Goal: Task Accomplishment & Management: Use online tool/utility

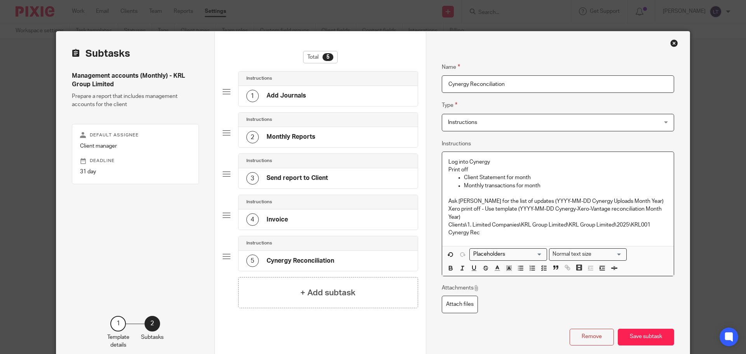
click at [499, 241] on div "Log into Cynergy Print off Client Statement for month Monthly transactions for …" at bounding box center [558, 199] width 232 height 94
click at [495, 170] on p "Print off" at bounding box center [557, 170] width 219 height 8
click at [289, 136] on h4 "Add Journals" at bounding box center [287, 137] width 40 height 8
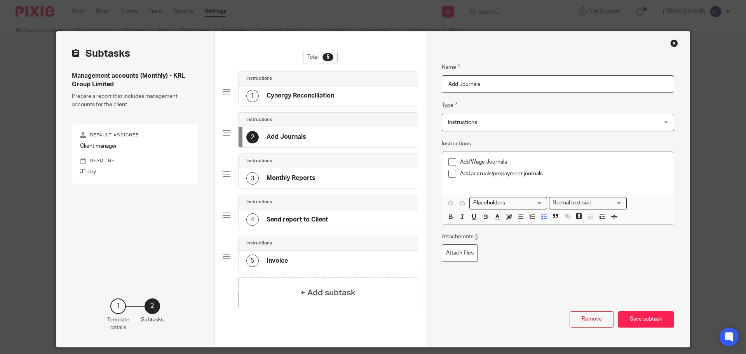
click at [269, 262] on h4 "Invoice" at bounding box center [277, 261] width 21 height 8
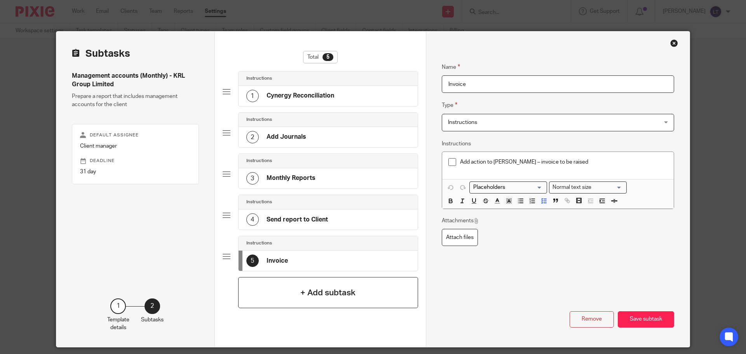
click at [268, 270] on div "+ Add subtask" at bounding box center [328, 292] width 180 height 31
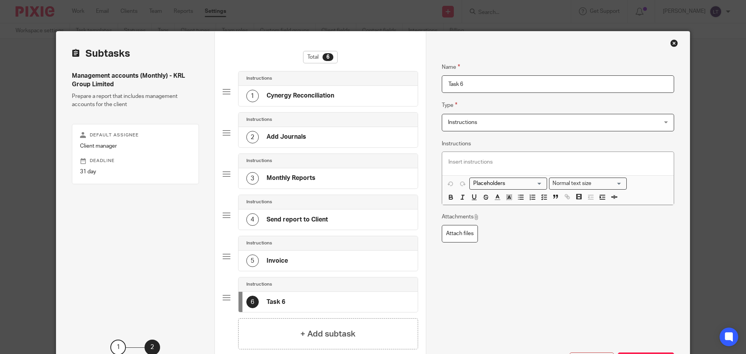
drag, startPoint x: 486, startPoint y: 87, endPoint x: 444, endPoint y: 87, distance: 41.6
click at [444, 87] on input "Task 6" at bounding box center [558, 83] width 232 height 17
type input "Bank Reconciliations"
click at [526, 126] on span "Instructions" at bounding box center [538, 122] width 181 height 16
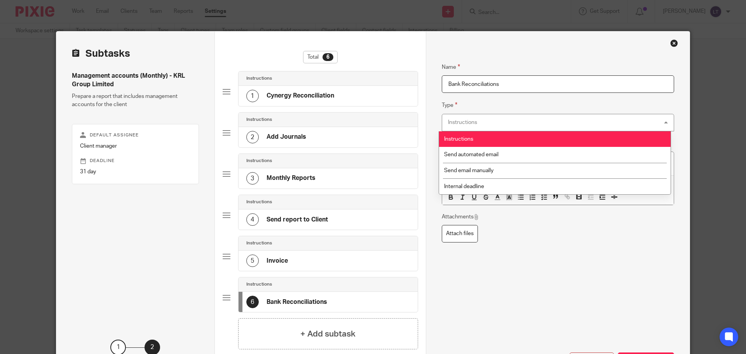
click at [526, 126] on div "Instructions Instructions" at bounding box center [558, 122] width 232 height 17
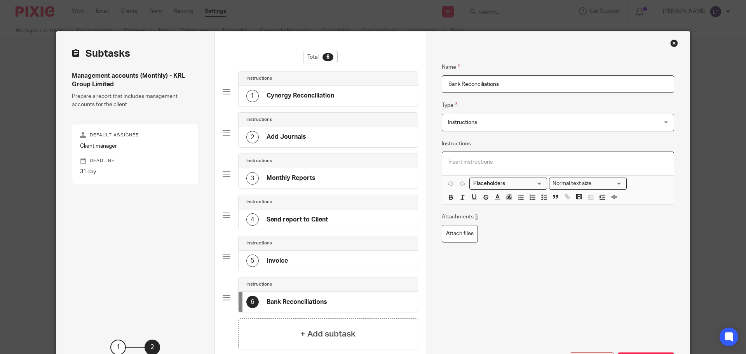
click at [478, 165] on p at bounding box center [557, 162] width 219 height 8
click at [526, 160] on p "Bank reconcile the following accpunts" at bounding box center [557, 162] width 219 height 8
click at [545, 164] on p "Bank reconcile the following accounts" at bounding box center [557, 162] width 219 height 8
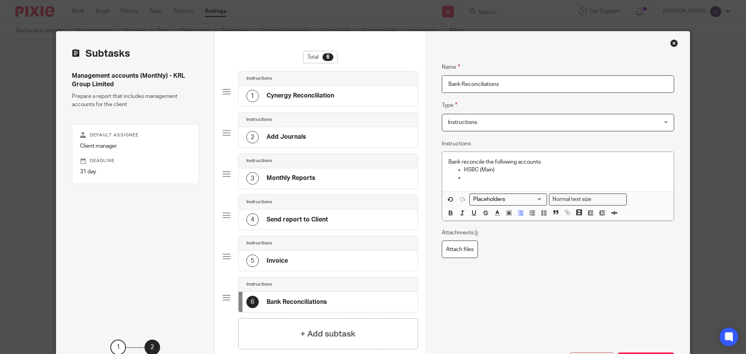
click at [500, 180] on p at bounding box center [566, 178] width 204 height 8
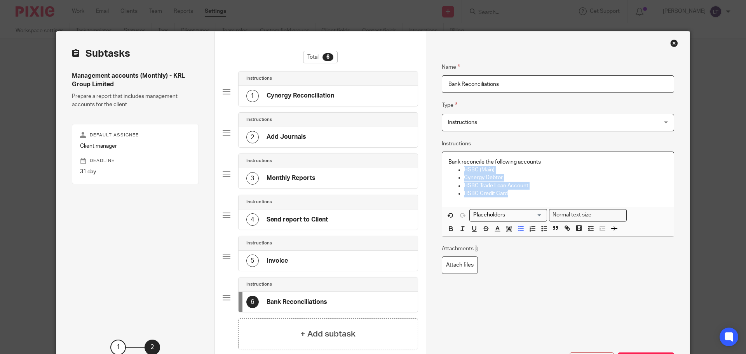
drag, startPoint x: 504, startPoint y: 195, endPoint x: 448, endPoint y: 167, distance: 62.6
click at [448, 167] on ul "HSBC (Main) Cynergy Debtor HSBC Trade Loan Account HSBC Credit Card" at bounding box center [557, 181] width 219 height 31
click at [539, 219] on input "Search for option" at bounding box center [507, 215] width 72 height 8
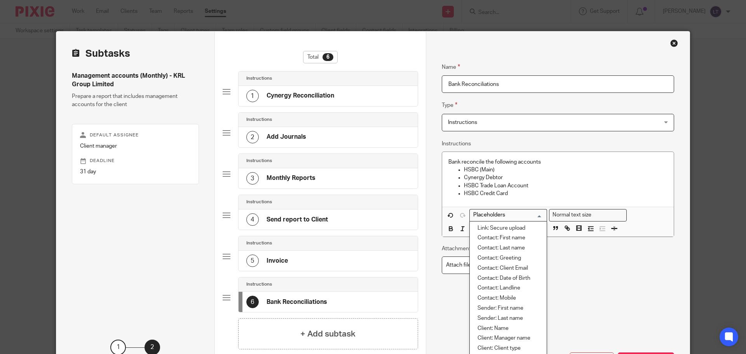
click at [539, 219] on input "Search for option" at bounding box center [507, 215] width 72 height 8
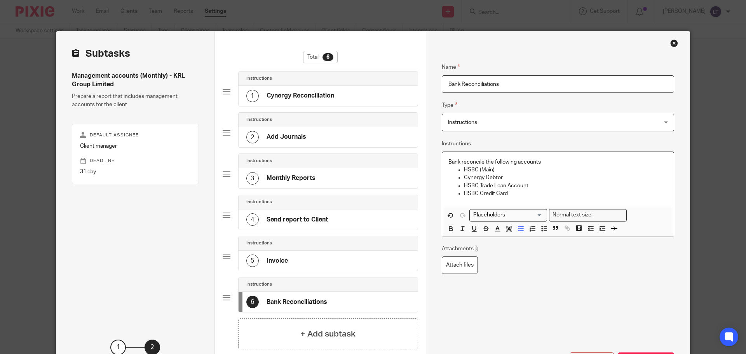
click at [549, 193] on p "HSBC Credit Card" at bounding box center [566, 194] width 204 height 8
drag, startPoint x: 493, startPoint y: 190, endPoint x: 448, endPoint y: 164, distance: 51.9
click at [448, 164] on div "Bank reconcile the following accounts HSBC (Main) Cynergy Debtor HSBC Trade Loa…" at bounding box center [558, 179] width 232 height 55
drag, startPoint x: 445, startPoint y: 160, endPoint x: 520, endPoint y: 193, distance: 81.6
click at [520, 193] on div "Bank reconcile the following accounts HSBC (Main) Cynergy Debtor HSBC Trade Loa…" at bounding box center [558, 179] width 232 height 55
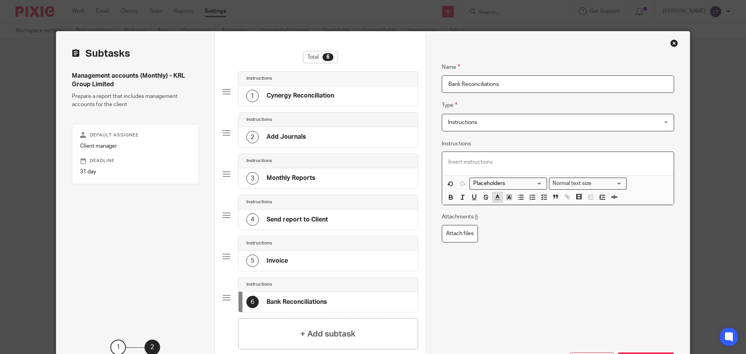
click at [494, 193] on icon "button" at bounding box center [497, 196] width 7 height 7
click at [505, 195] on icon "button" at bounding box center [508, 196] width 7 height 7
click at [519, 196] on icon "button" at bounding box center [520, 196] width 7 height 7
click at [542, 197] on polyline "button" at bounding box center [542, 197] width 1 height 1
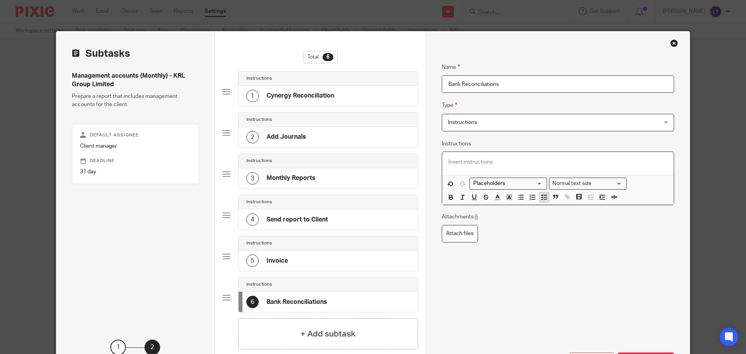
click at [541, 198] on icon "button" at bounding box center [543, 196] width 7 height 7
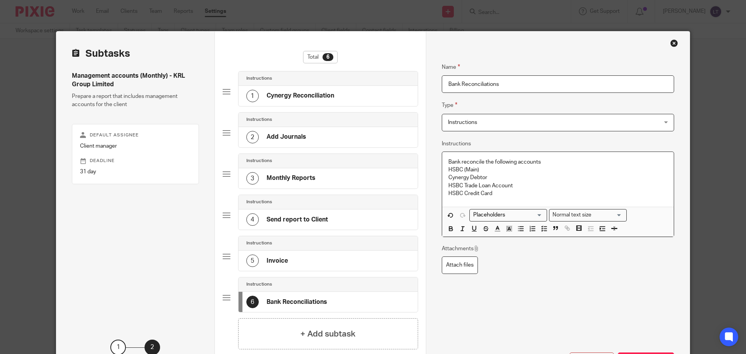
click at [455, 167] on p "HSBC (Main)" at bounding box center [557, 170] width 219 height 8
click at [448, 170] on p "HSBC (Main)" at bounding box center [557, 170] width 219 height 8
click at [544, 229] on line "button" at bounding box center [545, 229] width 2 height 0
drag, startPoint x: 446, startPoint y: 179, endPoint x: 448, endPoint y: 183, distance: 4.2
click at [448, 180] on p "Cynergy Debtor" at bounding box center [557, 182] width 219 height 8
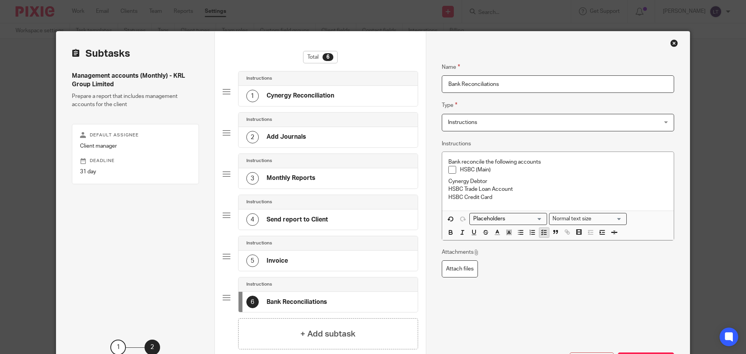
click at [544, 232] on line "button" at bounding box center [545, 232] width 2 height 0
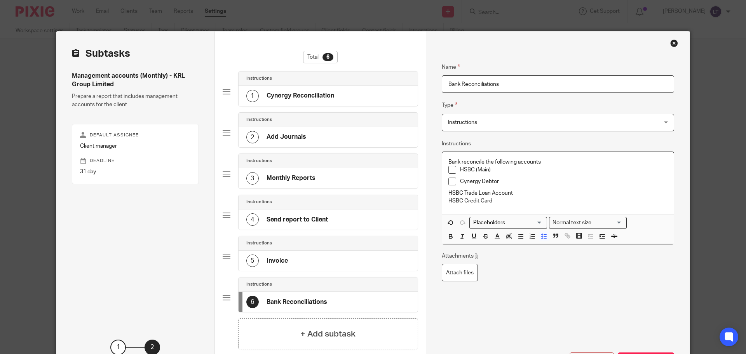
click at [443, 193] on div "Bank reconcile the following accounts HSBC (Main) Cynergy Debtor HSBC Trade Loa…" at bounding box center [558, 183] width 232 height 63
click at [540, 235] on icon "button" at bounding box center [543, 236] width 7 height 7
click at [443, 206] on div "Bank reconcile the following accounts HSBC (Main) Cynergy Debtor HSBC Trade Loa…" at bounding box center [558, 185] width 232 height 66
click at [540, 240] on icon "button" at bounding box center [543, 240] width 7 height 7
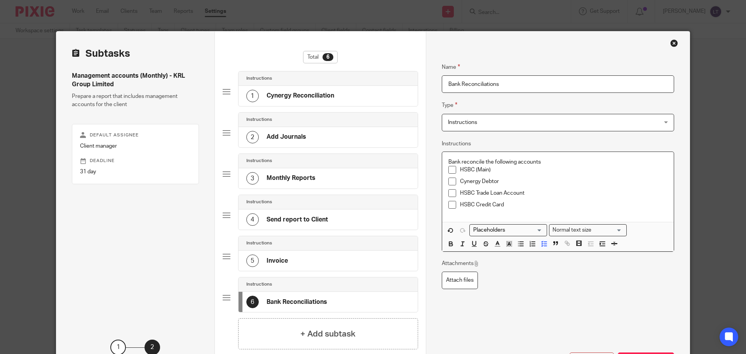
click at [532, 202] on p "HSBC Credit Card" at bounding box center [563, 205] width 207 height 8
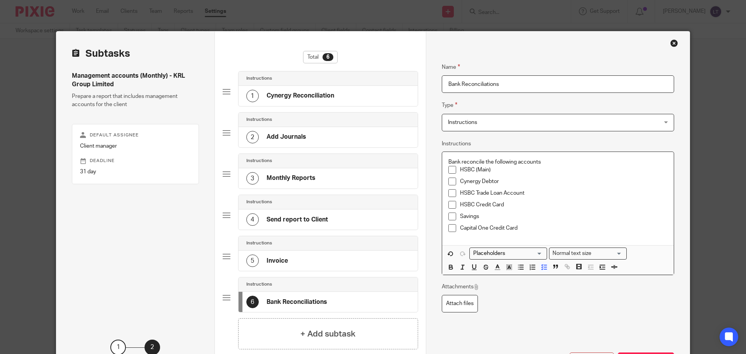
click at [527, 224] on p "Capital One Credit Card" at bounding box center [563, 228] width 207 height 8
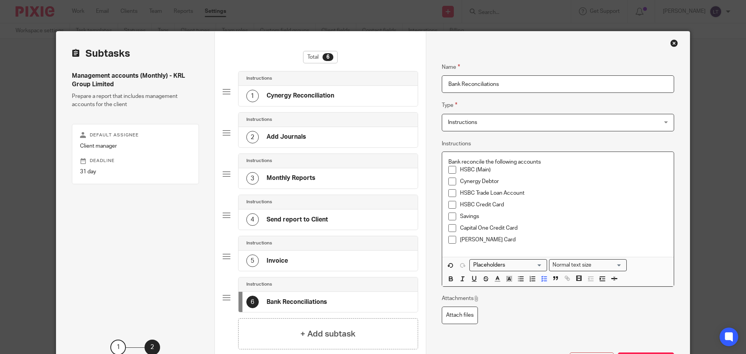
click at [482, 239] on p "[PERSON_NAME] Card" at bounding box center [563, 240] width 207 height 8
drag, startPoint x: 503, startPoint y: 204, endPoint x: 446, endPoint y: 204, distance: 57.5
click at [448, 204] on li "HSBC Credit Card" at bounding box center [557, 207] width 219 height 12
click at [464, 205] on p "HSBC Credit Card" at bounding box center [563, 205] width 207 height 8
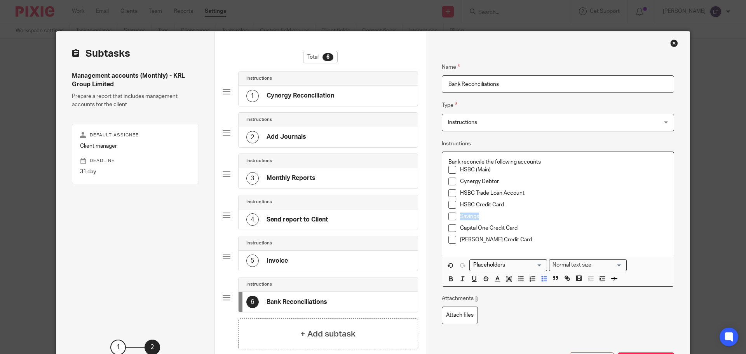
drag, startPoint x: 480, startPoint y: 216, endPoint x: 446, endPoint y: 214, distance: 33.8
click at [448, 214] on li "Savings" at bounding box center [557, 219] width 219 height 12
click at [507, 183] on p "Cynergy Debtor" at bounding box center [563, 182] width 207 height 8
click at [492, 166] on p "Bank reconcile the following accounts" at bounding box center [557, 162] width 219 height 8
click at [492, 173] on p "HSBC (Main)" at bounding box center [563, 170] width 207 height 8
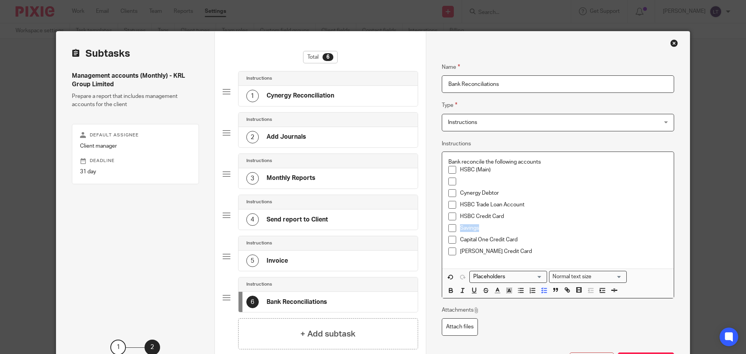
drag, startPoint x: 479, startPoint y: 227, endPoint x: 457, endPoint y: 228, distance: 21.8
click at [460, 228] on p "Savings" at bounding box center [563, 228] width 207 height 8
click at [470, 179] on p at bounding box center [563, 182] width 207 height 8
click at [462, 224] on p at bounding box center [563, 228] width 207 height 8
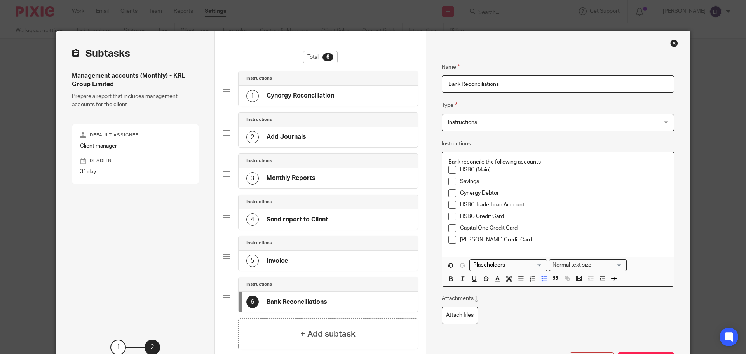
click at [513, 192] on p "Cynergy Debtor" at bounding box center [563, 193] width 207 height 8
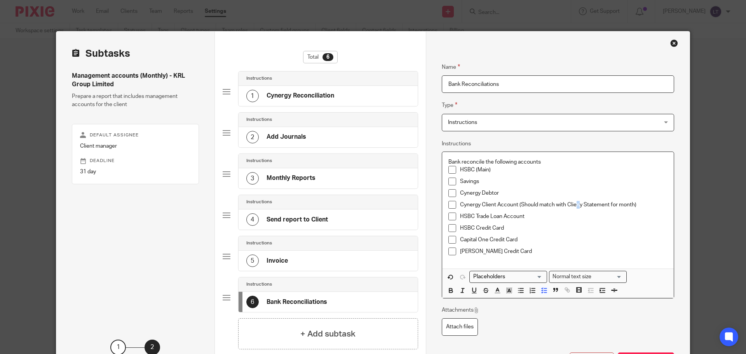
click at [576, 203] on p "Cynergy Client Account (Should match with Clieny Statement for month)" at bounding box center [563, 205] width 207 height 8
drag, startPoint x: 632, startPoint y: 205, endPoint x: 516, endPoint y: 204, distance: 115.4
click at [516, 204] on p "Cynergy Client Account (Should match with Client Statement for month)" at bounding box center [563, 205] width 207 height 8
copy p "(Should match with Client Statement for month)"
click at [511, 190] on p "Cynergy Debtor" at bounding box center [563, 193] width 207 height 8
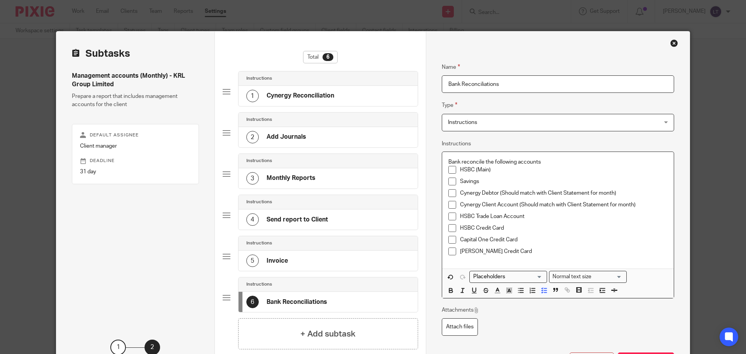
click at [514, 192] on p "Cynergy Debtor (Should match with Client Statement for month)" at bounding box center [563, 193] width 207 height 8
click at [535, 203] on p "Cynergy Client Account (Should match with Client Statement for month)" at bounding box center [563, 205] width 207 height 8
drag, startPoint x: 516, startPoint y: 205, endPoint x: 630, endPoint y: 207, distance: 114.2
click at [596, 207] on p "Cynergy Client Account (Xero match with Client Statement for month)" at bounding box center [563, 205] width 207 height 8
copy p "(Xero match with Client Statement for month)"
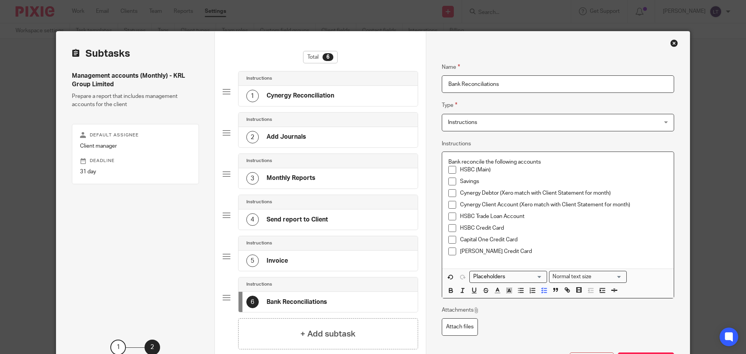
click at [500, 173] on p "HSBC (Main)" at bounding box center [563, 170] width 207 height 8
drag, startPoint x: 531, startPoint y: 169, endPoint x: 544, endPoint y: 168, distance: 13.3
click at [544, 168] on p "HSBC (Main) (Xero match with Client Statement for month)" at bounding box center [563, 170] width 207 height 8
drag, startPoint x: 603, startPoint y: 170, endPoint x: 488, endPoint y: 167, distance: 114.7
click at [488, 167] on p "HSBC (Main) (Xero match with Bank Statement for month)" at bounding box center [563, 170] width 207 height 8
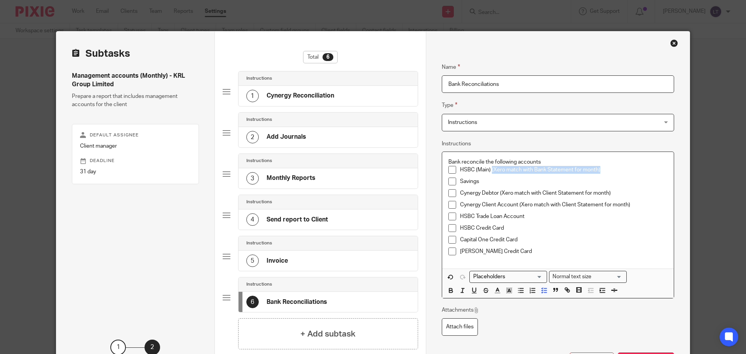
copy p "(Xero match with Bank Statement for month)"
click at [489, 183] on p "Savings" at bounding box center [563, 182] width 207 height 8
click at [534, 218] on p "HSBC Trade Loan Account" at bounding box center [563, 217] width 207 height 8
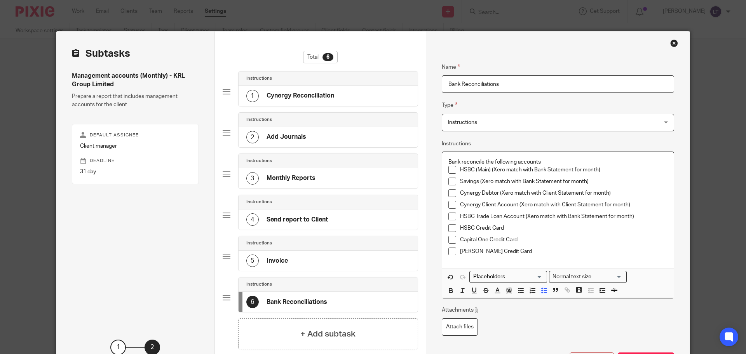
click at [596, 214] on p "HSBC Trade Loan Account (Xero match with Bank Statement for month)" at bounding box center [563, 217] width 207 height 8
drag, startPoint x: 521, startPoint y: 217, endPoint x: 648, endPoint y: 216, distance: 127.1
click at [596, 216] on p "HSBC Trade Loan Account (Xero match with Bank Statement for month (SW))" at bounding box center [563, 217] width 207 height 8
copy p "(Xero match with Bank Statement for month (SW))"
click at [507, 228] on p "HSBC Credit Card" at bounding box center [563, 228] width 207 height 8
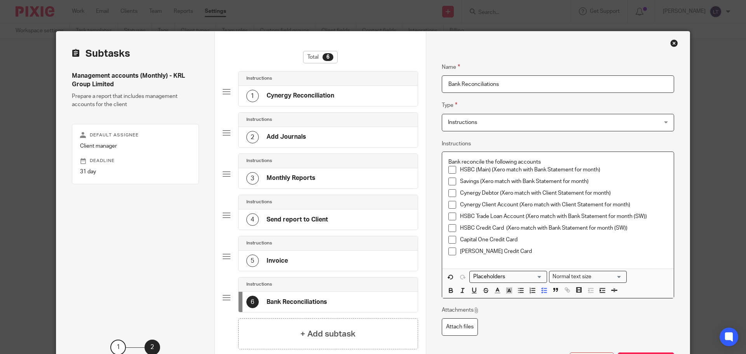
click at [596, 228] on p "HSBC Credit Card (Xero match with Bank Statement for month (SW))" at bounding box center [563, 228] width 207 height 8
drag, startPoint x: 502, startPoint y: 226, endPoint x: 633, endPoint y: 227, distance: 130.9
click at [596, 227] on p "HSBC Credit Card (Xero match with Bank Statement for month (GB/NB))" at bounding box center [563, 228] width 207 height 8
copy p "(Xero match with Bank Statement for month (GB/NB))"
click at [530, 241] on p "Capital One Credit Card" at bounding box center [563, 240] width 207 height 8
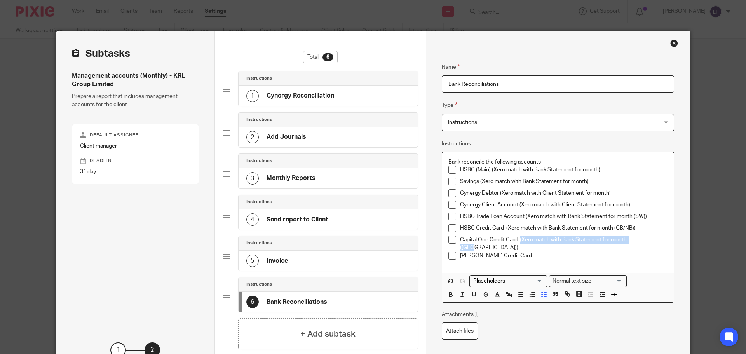
drag, startPoint x: 642, startPoint y: 239, endPoint x: 517, endPoint y: 239, distance: 125.5
click at [517, 239] on p "Capital One Credit Card (Xero match with Bank Statement for month ([GEOGRAPHIC_…" at bounding box center [563, 244] width 207 height 16
copy p "(Xero match with Bank Statement for month ([GEOGRAPHIC_DATA]))"
click at [513, 252] on p "[PERSON_NAME] Credit Card" at bounding box center [563, 256] width 207 height 8
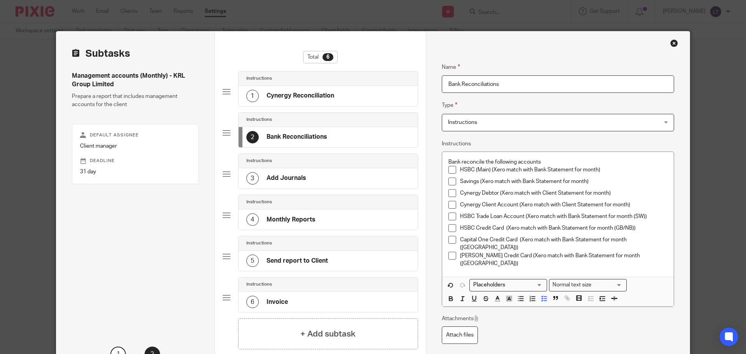
click at [284, 176] on h4 "Add Journals" at bounding box center [287, 178] width 40 height 8
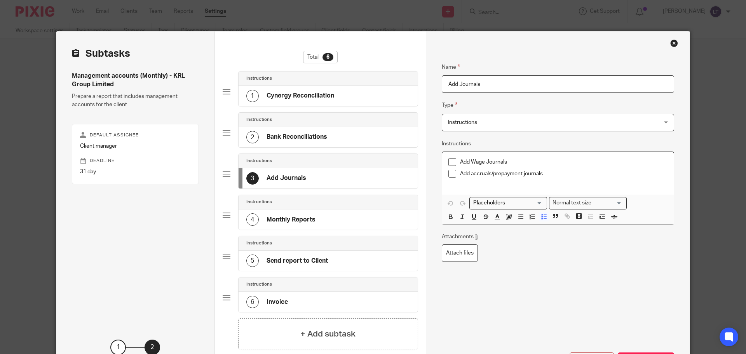
click at [508, 162] on p "Add Wage Journals" at bounding box center [563, 162] width 207 height 8
click at [519, 162] on p "Add Wage Journals" at bounding box center [563, 162] width 207 height 8
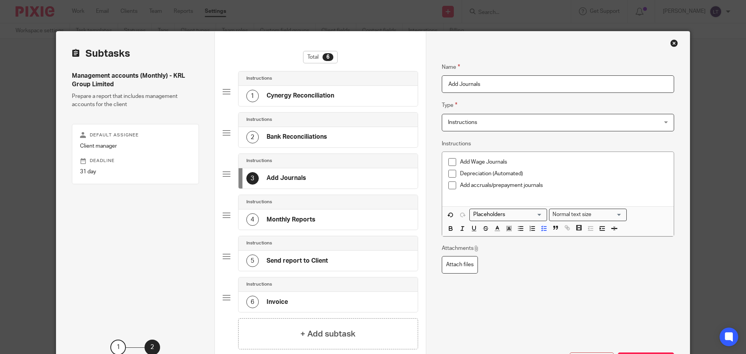
click at [531, 174] on p "Depreciation (Automated)" at bounding box center [563, 174] width 207 height 8
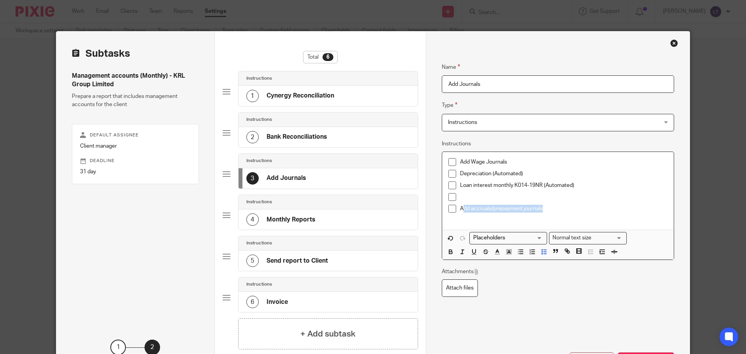
drag, startPoint x: 535, startPoint y: 210, endPoint x: 460, endPoint y: 208, distance: 74.6
click at [460, 208] on p "Add accruals/prepayment journals" at bounding box center [563, 209] width 207 height 8
click at [460, 198] on p at bounding box center [563, 197] width 207 height 8
click at [495, 199] on p "Prepayments (llook in folder for details)" at bounding box center [563, 197] width 207 height 8
drag, startPoint x: 544, startPoint y: 209, endPoint x: 457, endPoint y: 209, distance: 86.3
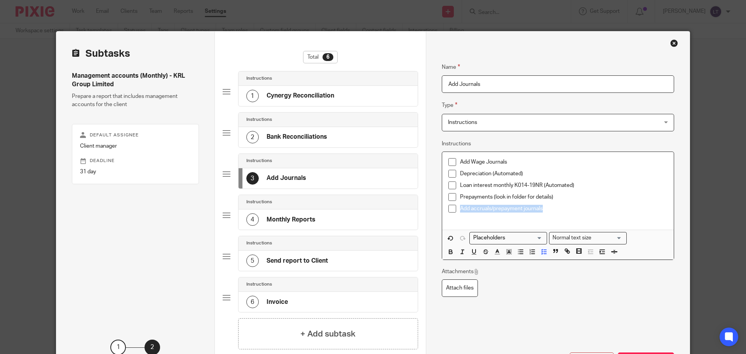
click at [460, 209] on p "Add accruals/prepayment journals" at bounding box center [563, 209] width 207 height 8
click at [514, 207] on p "Loan Interest for month" at bounding box center [563, 209] width 207 height 8
click at [572, 206] on p "Loan Interest for monthly [PERSON_NAME] KO14-23PL" at bounding box center [563, 209] width 207 height 8
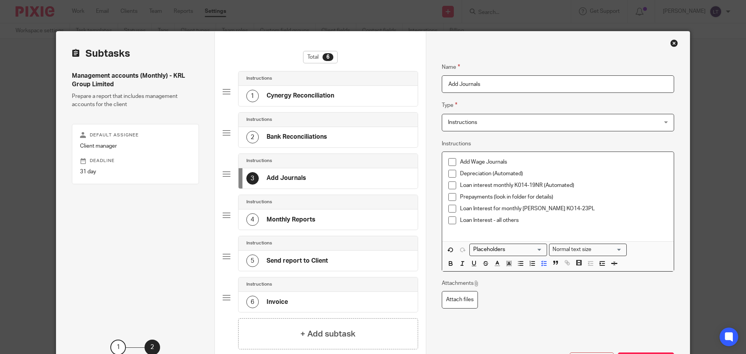
click at [555, 195] on p "Prepayments (look in folder for details)" at bounding box center [563, 197] width 207 height 8
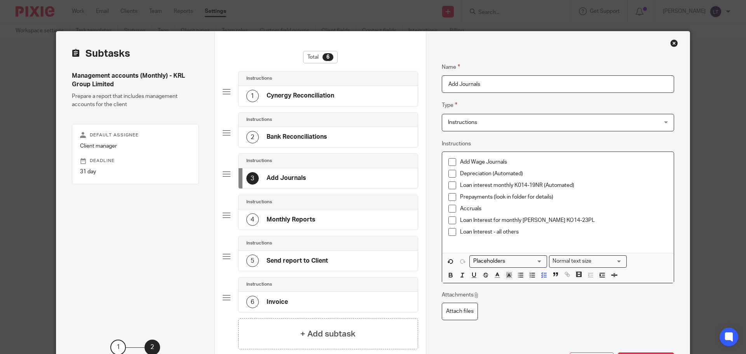
click at [510, 195] on p "Prepayments (look in folder for details)" at bounding box center [563, 197] width 207 height 8
click at [499, 207] on p "Accruals" at bounding box center [563, 209] width 207 height 8
drag, startPoint x: 490, startPoint y: 197, endPoint x: 552, endPoint y: 197, distance: 61.8
click at [552, 197] on p "Prepayments (See folder for details)" at bounding box center [563, 197] width 207 height 8
copy p "(See folder for details)"
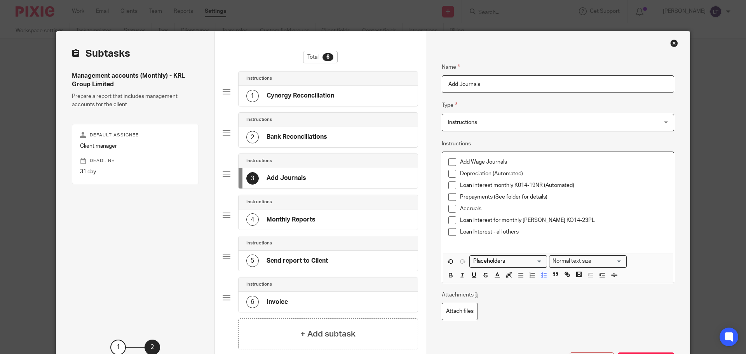
click at [485, 209] on p "Accruals" at bounding box center [563, 209] width 207 height 8
click at [596, 216] on div "Accruals (See folder for details)" at bounding box center [563, 211] width 207 height 12
click at [313, 270] on h4 "+ Add subtask" at bounding box center [327, 334] width 55 height 12
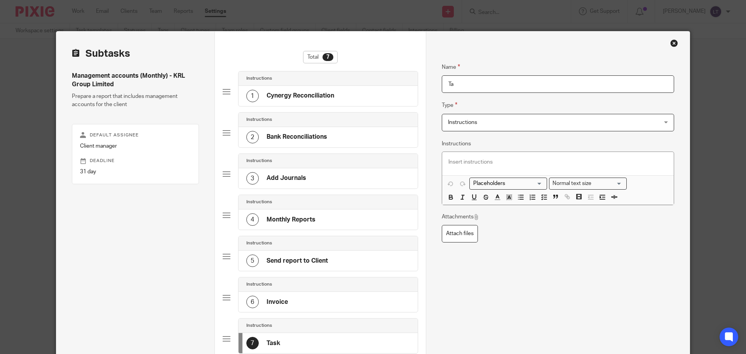
type input "T"
type input "Accruals"
click at [470, 162] on p at bounding box center [557, 162] width 219 height 8
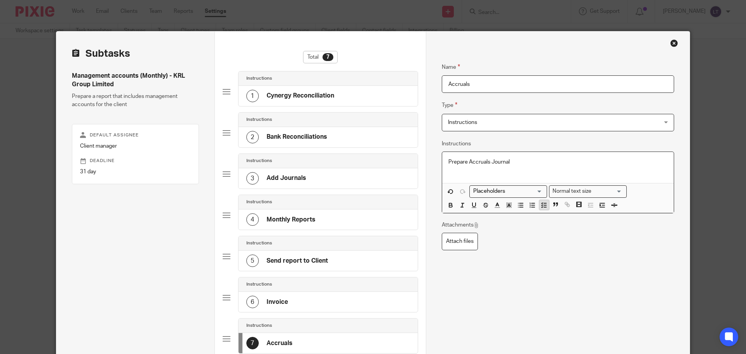
click at [542, 208] on icon "button" at bounding box center [543, 205] width 7 height 7
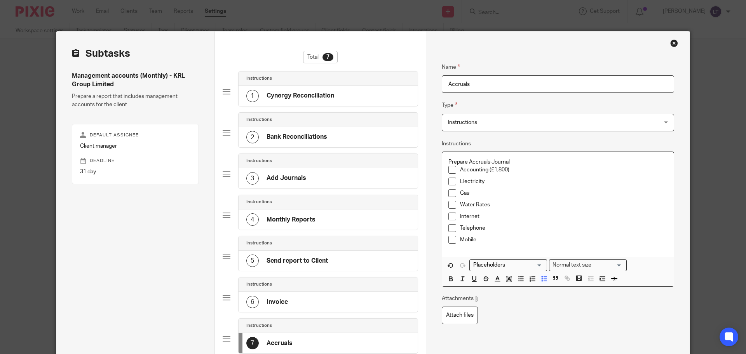
click at [489, 220] on p "Internet" at bounding box center [563, 217] width 207 height 8
click at [489, 228] on p "Telephone" at bounding box center [563, 228] width 207 height 8
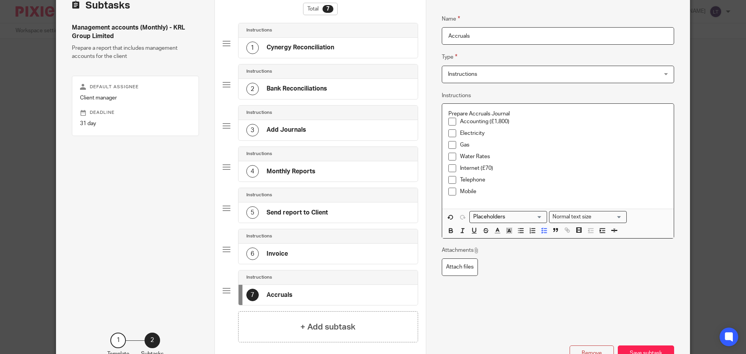
scroll to position [107, 0]
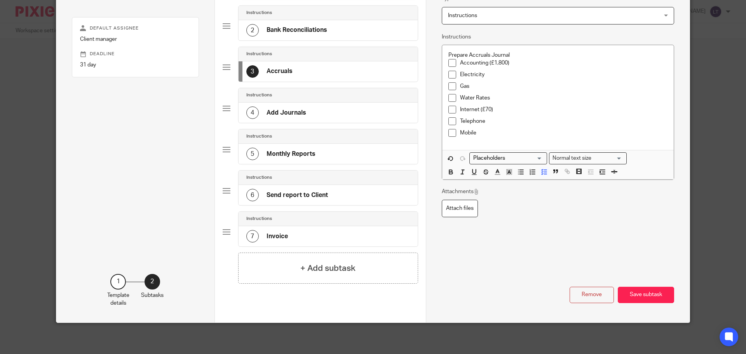
click at [271, 110] on h4 "Add Journals" at bounding box center [287, 113] width 40 height 8
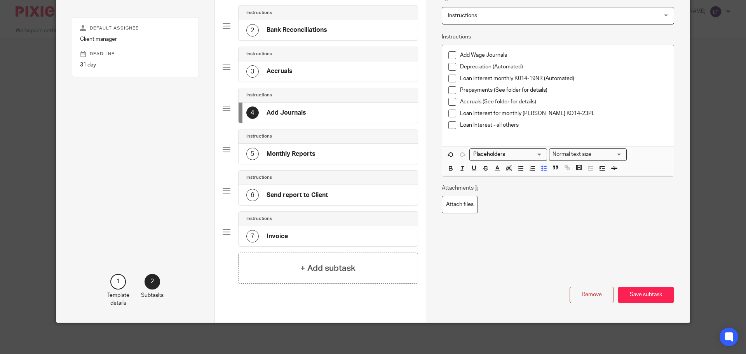
scroll to position [0, 0]
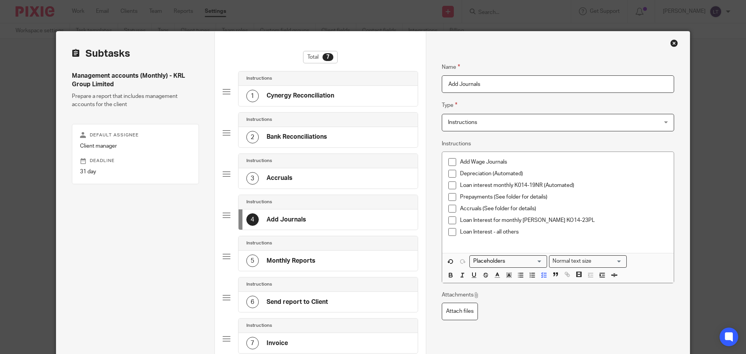
drag, startPoint x: 458, startPoint y: 83, endPoint x: 444, endPoint y: 84, distance: 14.1
click at [444, 84] on input "Add Journals" at bounding box center [558, 83] width 232 height 17
type input "Journals"
click at [306, 180] on div "3 Accruals" at bounding box center [328, 178] width 179 height 20
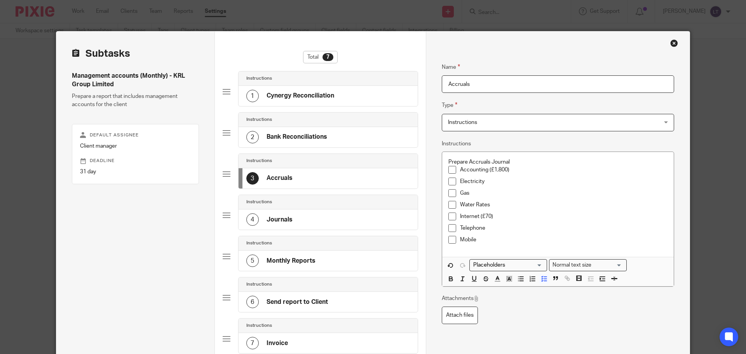
click at [295, 214] on div "4 Journals" at bounding box center [328, 219] width 179 height 20
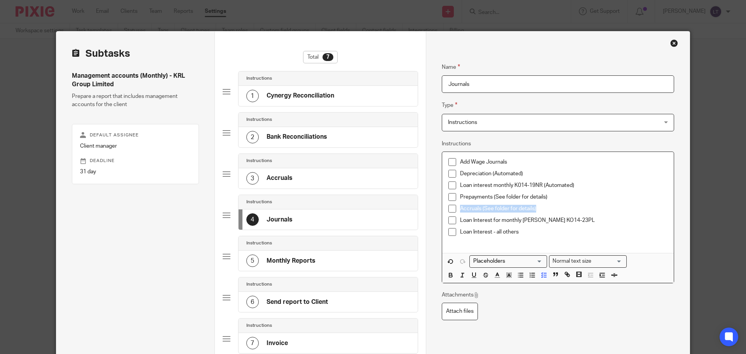
drag, startPoint x: 543, startPoint y: 209, endPoint x: 444, endPoint y: 208, distance: 99.1
click at [444, 208] on div "Add Wage Journals Depreciation (Automated) Loan interest monthly K014-19NR (Aut…" at bounding box center [558, 202] width 232 height 101
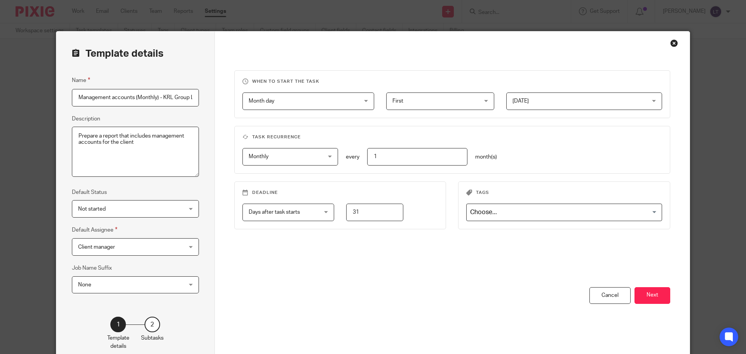
scroll to position [0, 16]
